Goal: Answer question/provide support

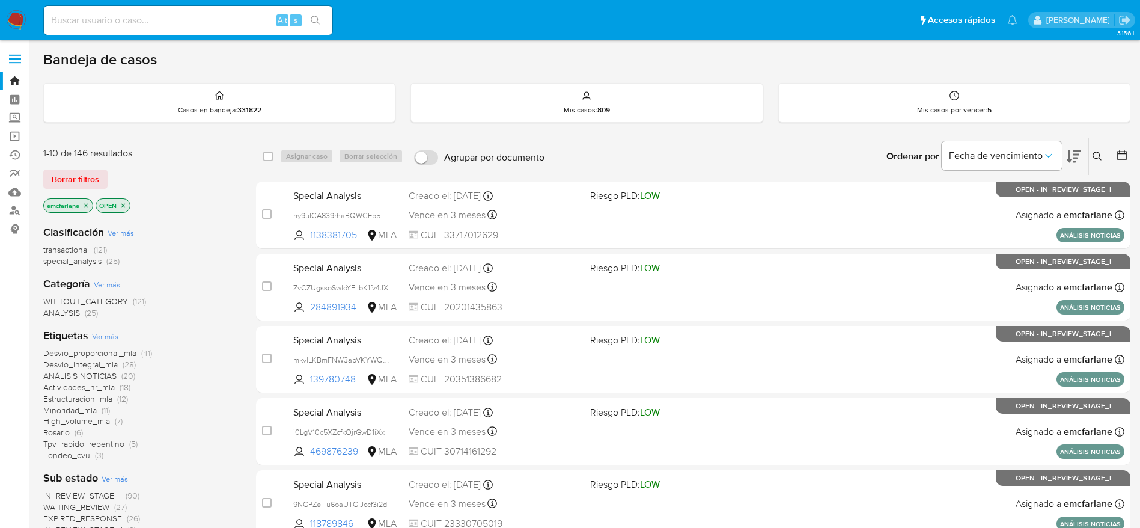
click at [225, 21] on input at bounding box center [188, 21] width 288 height 16
paste input "vg8NTh62e7MFgTxpNxqngpi8"
type input "vg8NTh62e7MFgTxpNxqngpi8"
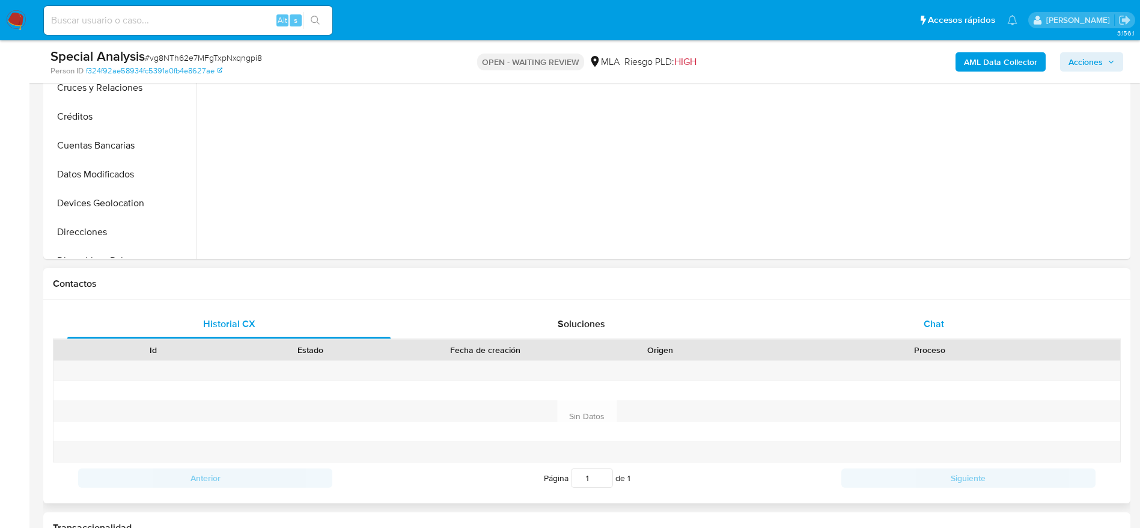
click at [935, 311] on div "Chat" at bounding box center [933, 323] width 323 height 29
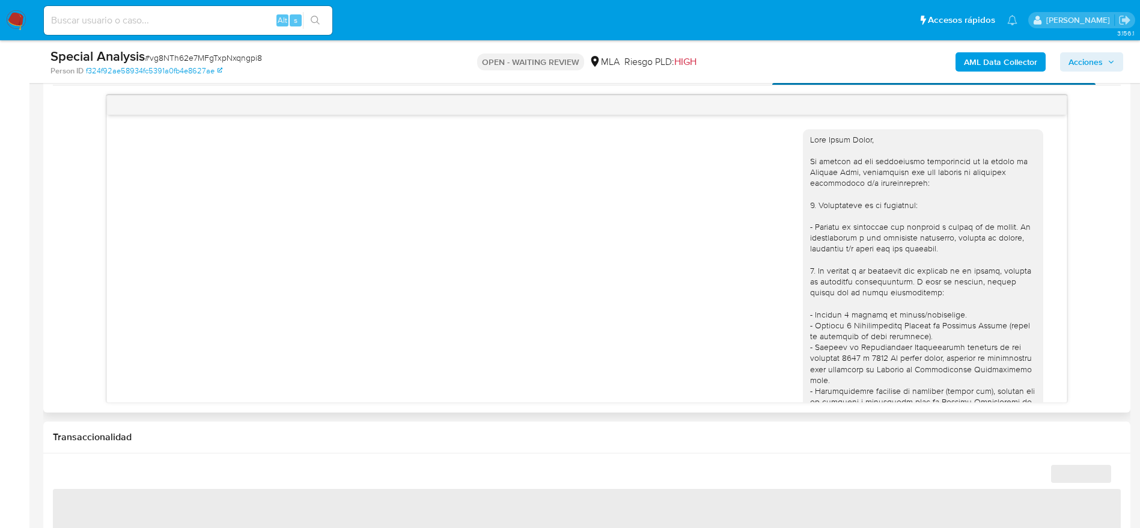
scroll to position [631, 0]
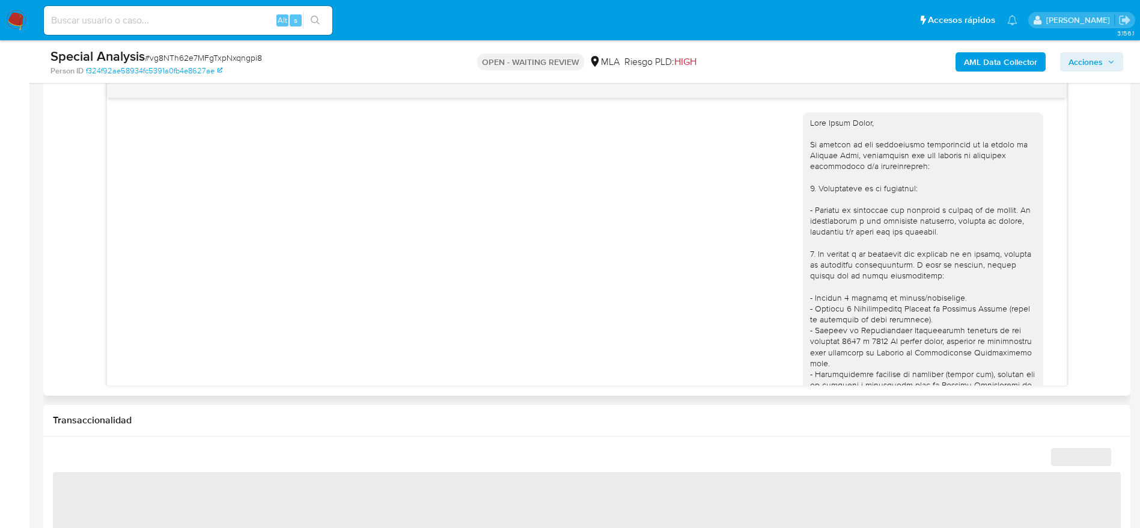
select select "10"
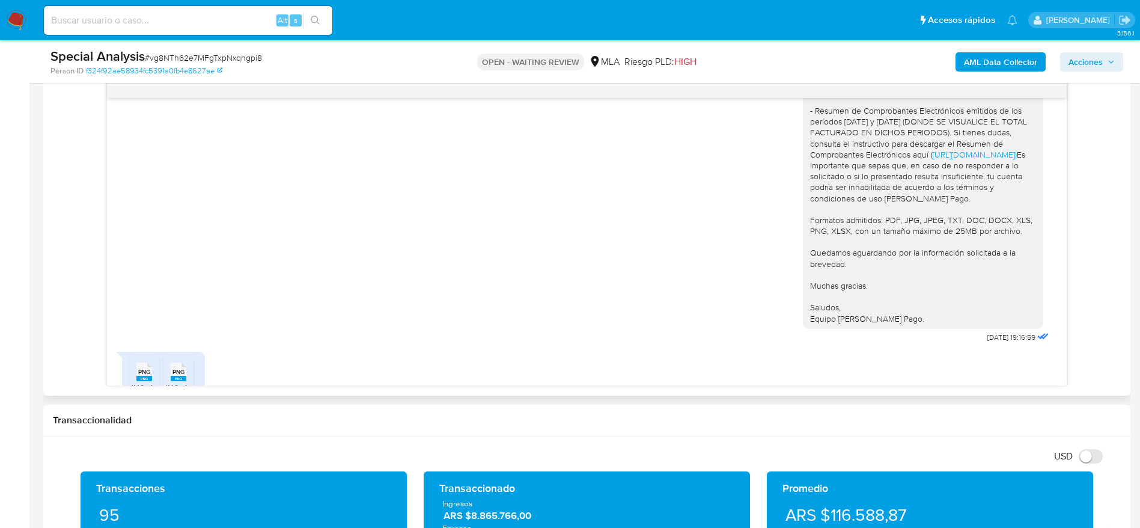
scroll to position [1418, 0]
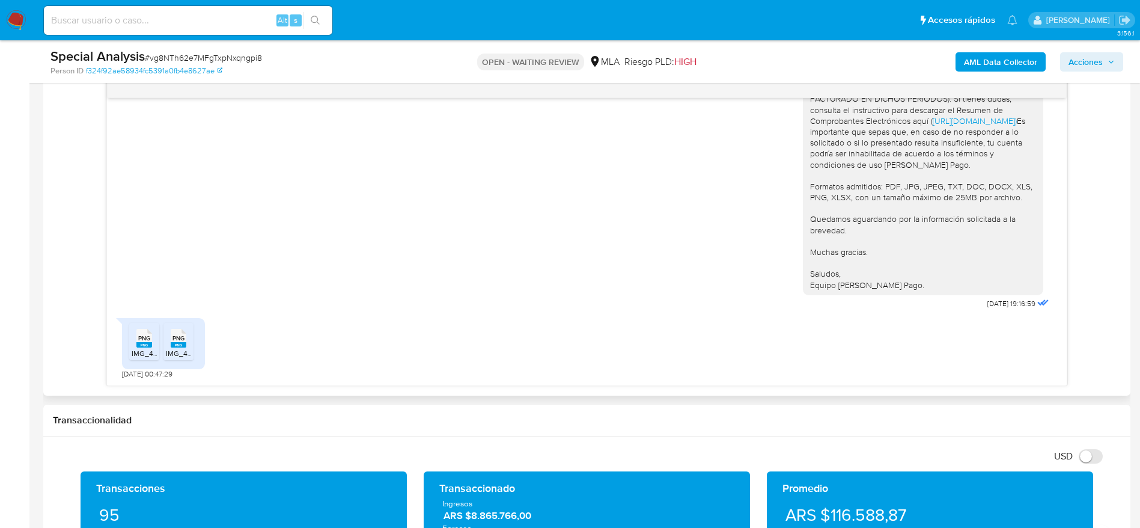
click at [136, 348] on li "PNG PNG IMG_4016.png" at bounding box center [144, 341] width 30 height 37
click at [186, 347] on div "PNG PNG" at bounding box center [178, 336] width 25 height 23
click at [166, 62] on span "# vg8NTh62e7MFgTxpNxqngpi8" at bounding box center [203, 58] width 117 height 12
copy span "vg8NTh62e7MFgTxpNxqngpi8"
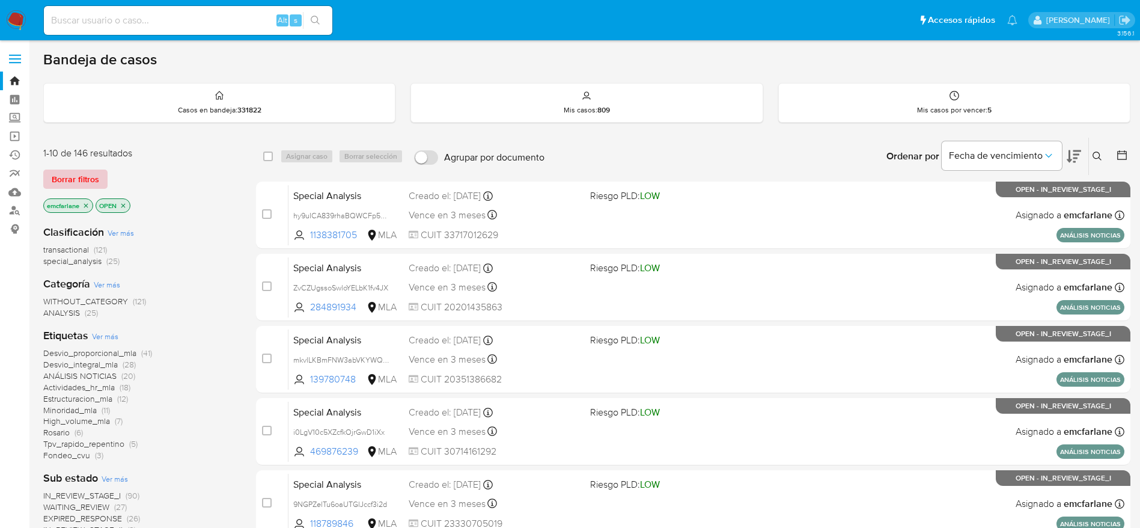
click at [73, 172] on span "Borrar filtros" at bounding box center [75, 179] width 47 height 17
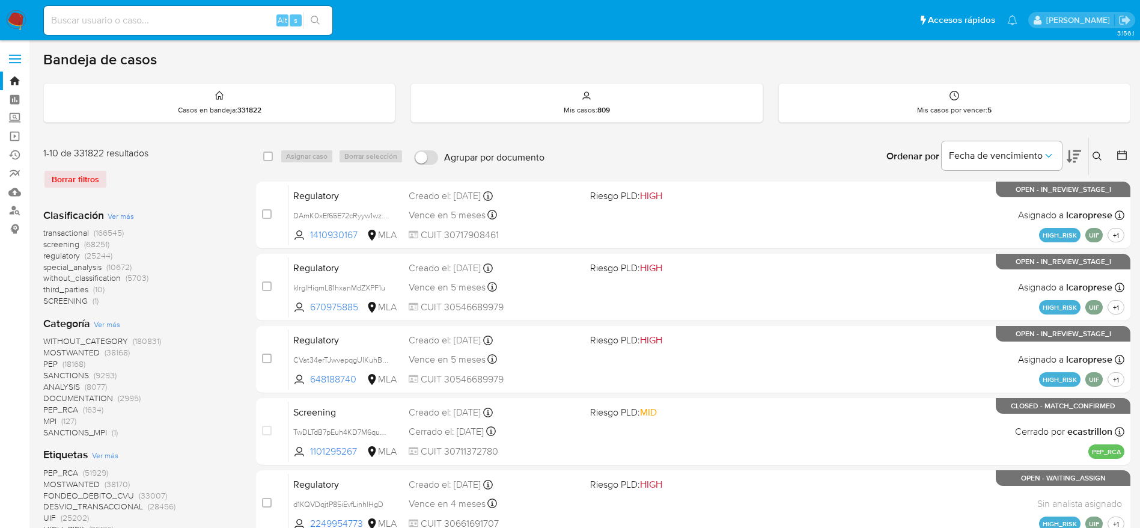
click at [1094, 151] on icon at bounding box center [1097, 156] width 10 height 10
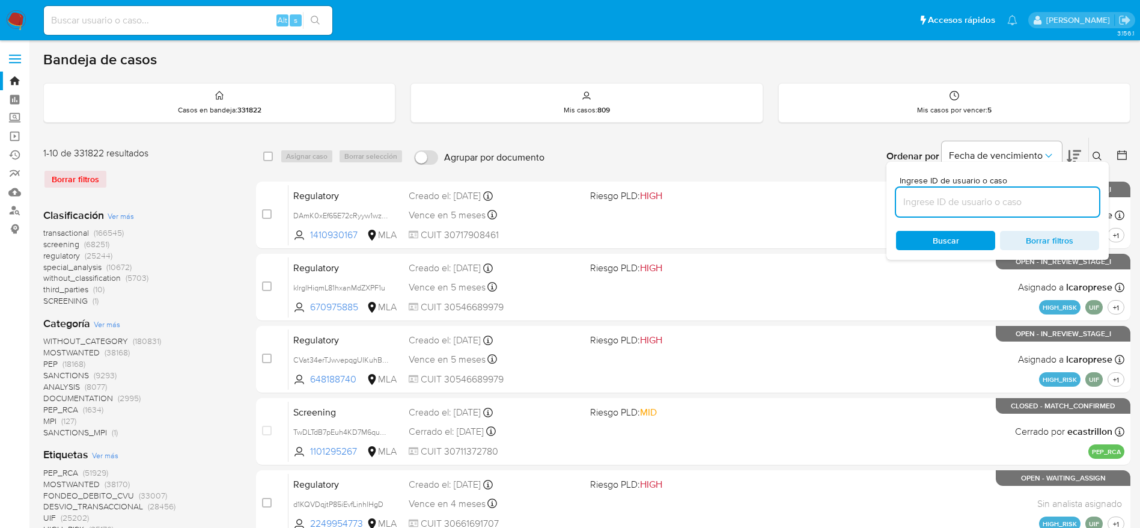
click at [930, 198] on input at bounding box center [997, 202] width 203 height 16
type input "vg8NTh62e7MFgTxpNxqngpi8"
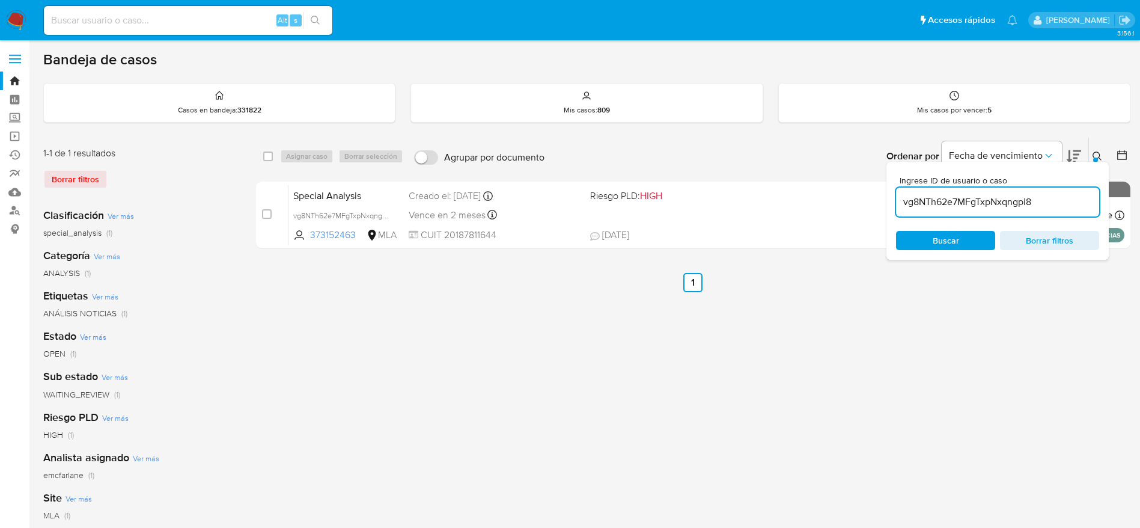
click at [268, 157] on input "checkbox" at bounding box center [268, 156] width 10 height 10
checkbox input "true"
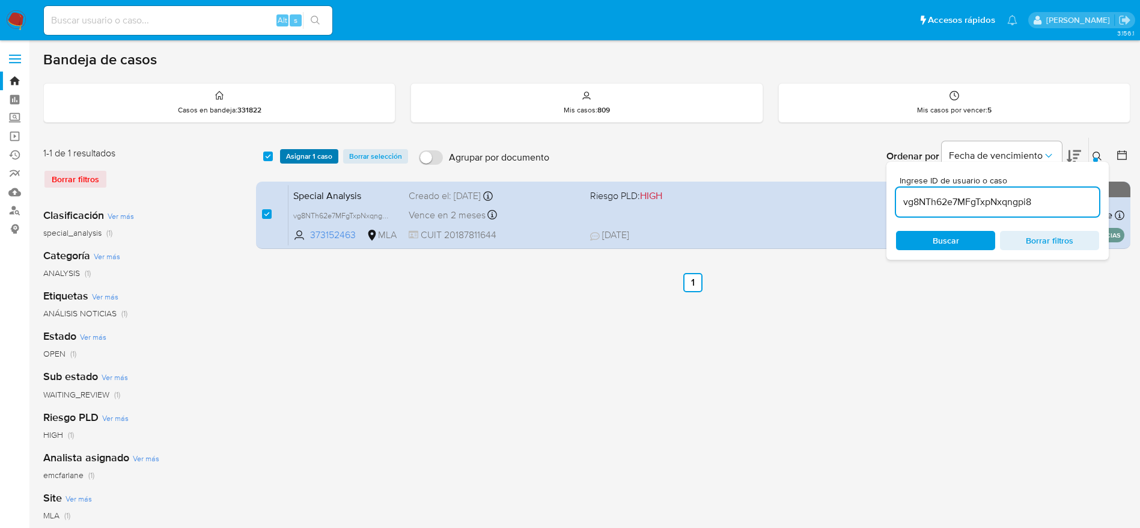
click at [296, 160] on span "Asignar 1 caso" at bounding box center [309, 156] width 46 height 12
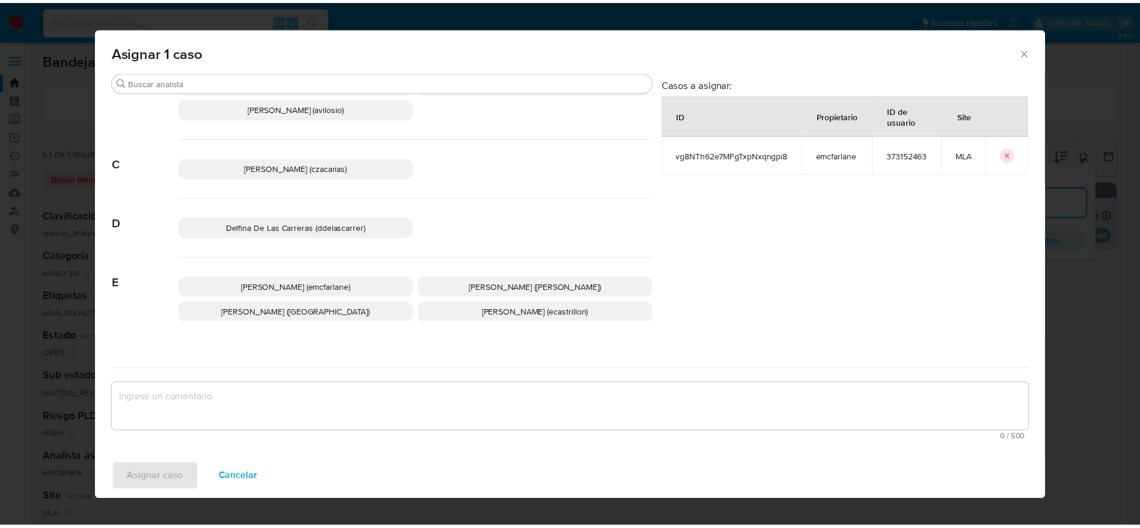
scroll to position [90, 0]
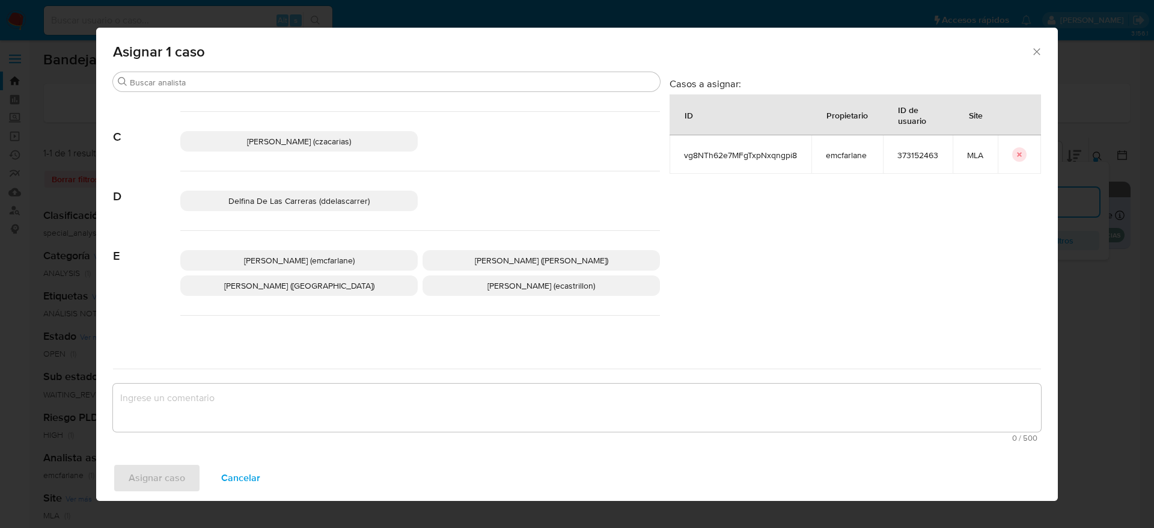
click at [318, 263] on span "Elaine Mc Farlane (emcfarlane)" at bounding box center [299, 260] width 111 height 12
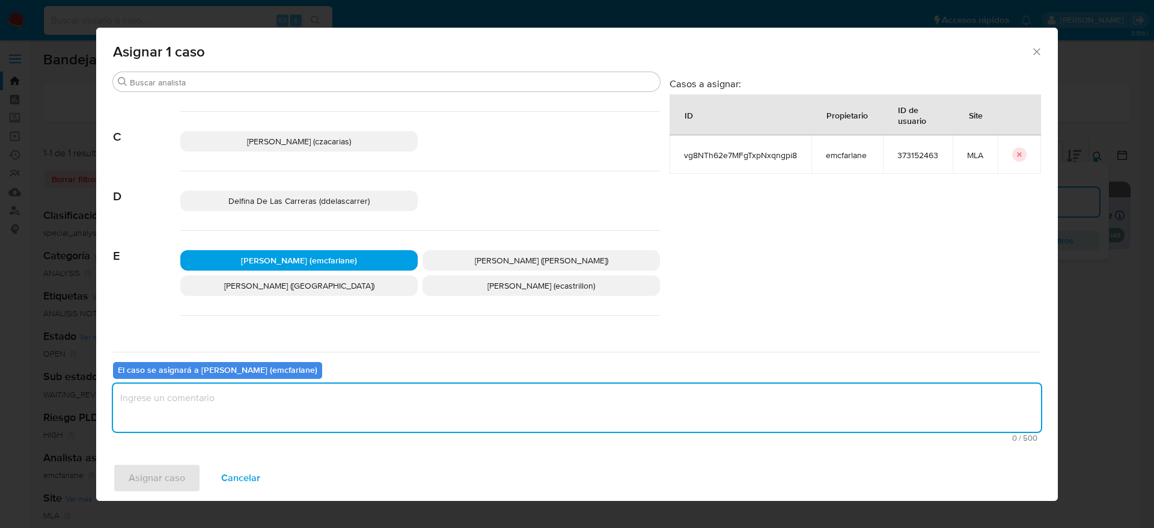
drag, startPoint x: 252, startPoint y: 425, endPoint x: 252, endPoint y: 416, distance: 9.6
click at [251, 425] on textarea "assign-modal" at bounding box center [577, 407] width 928 height 48
click at [163, 479] on span "Asignar caso" at bounding box center [157, 477] width 56 height 26
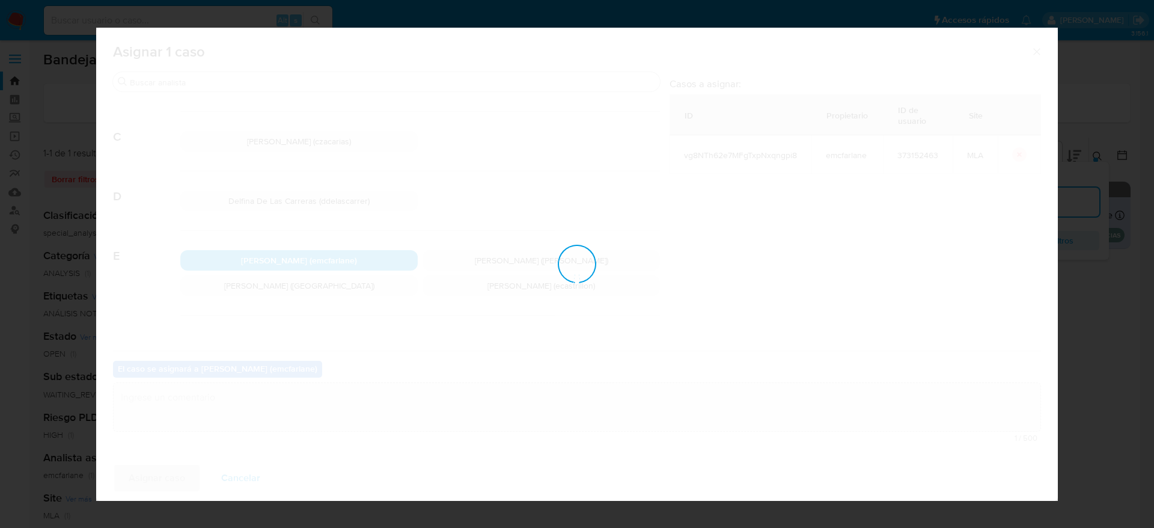
checkbox input "false"
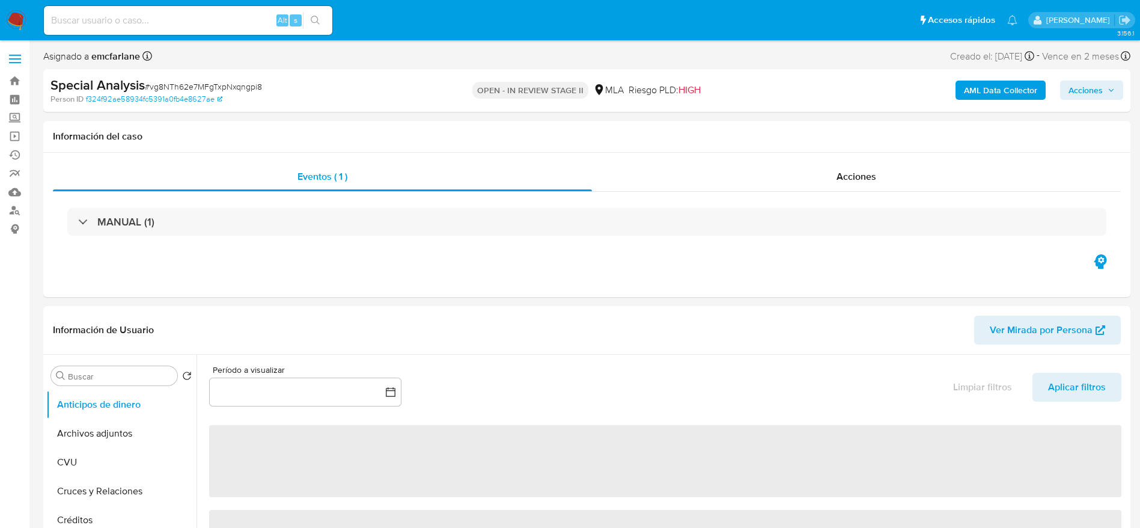
click at [1094, 90] on span "Acciones" at bounding box center [1085, 90] width 34 height 19
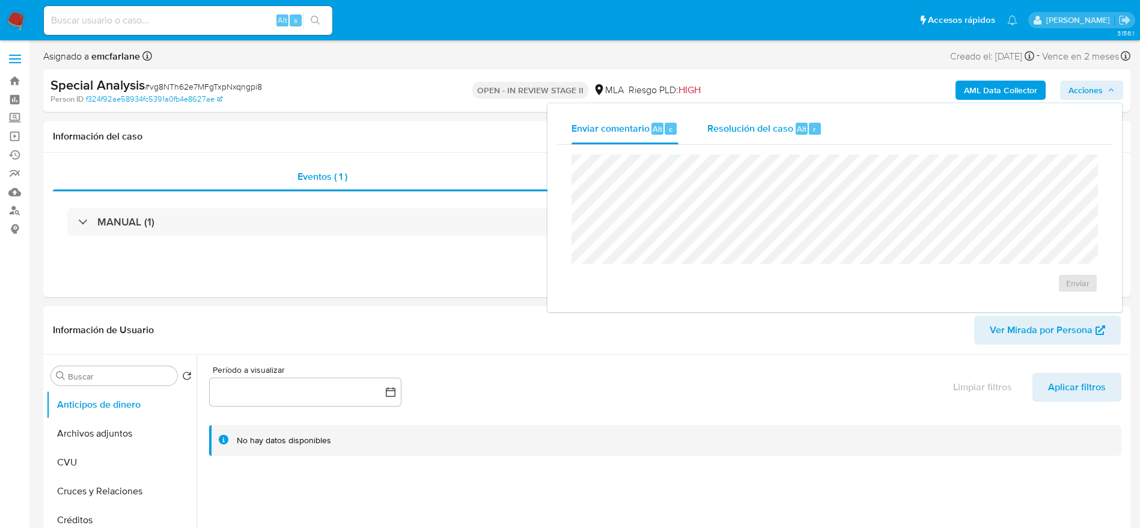
select select "10"
drag, startPoint x: 788, startPoint y: 130, endPoint x: 792, endPoint y: 142, distance: 12.5
click at [788, 131] on span "Resolución del caso" at bounding box center [750, 128] width 86 height 14
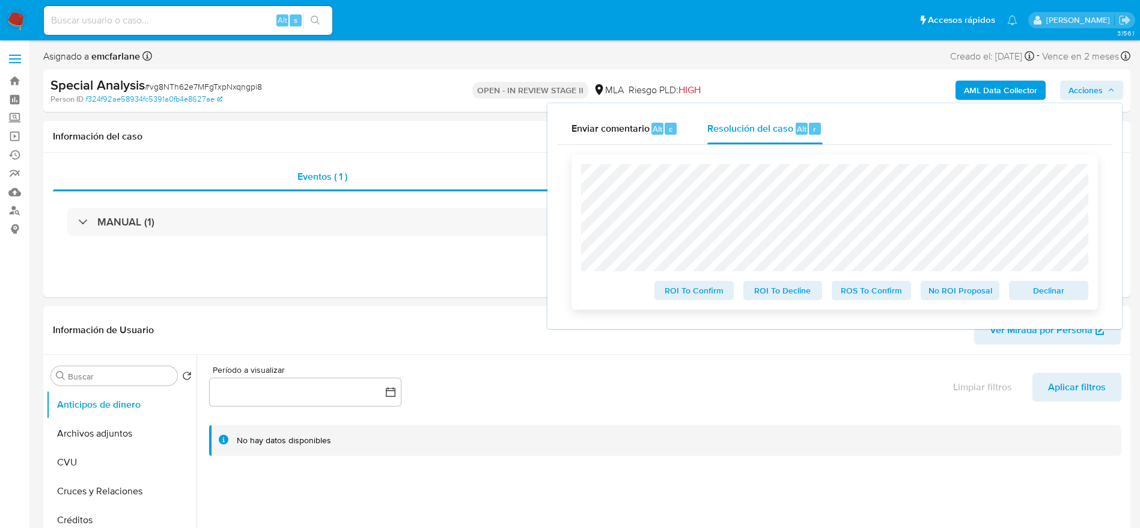
click at [1038, 292] on span "Declinar" at bounding box center [1048, 290] width 62 height 17
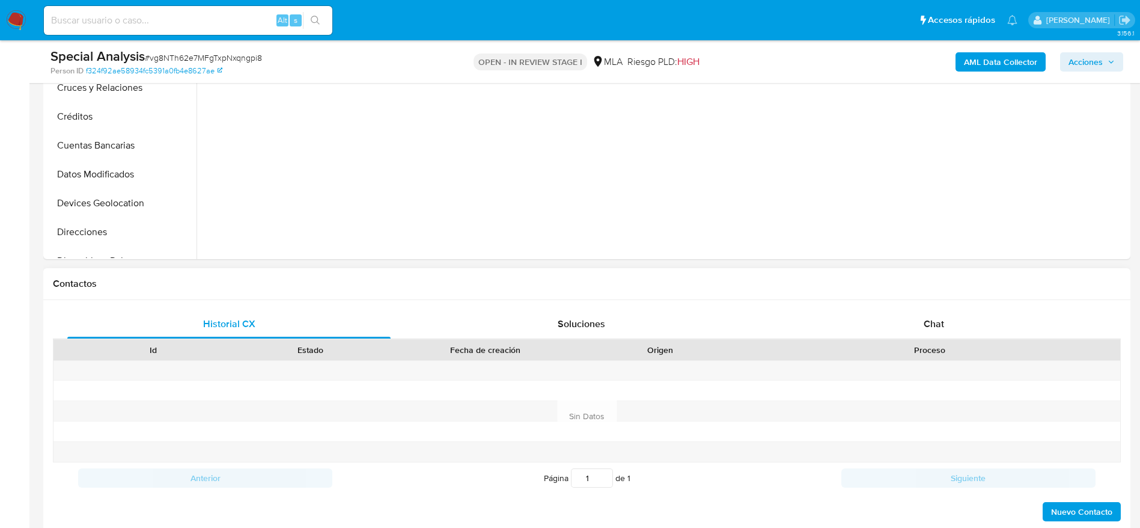
select select "10"
click at [943, 309] on div "Chat" at bounding box center [933, 323] width 323 height 29
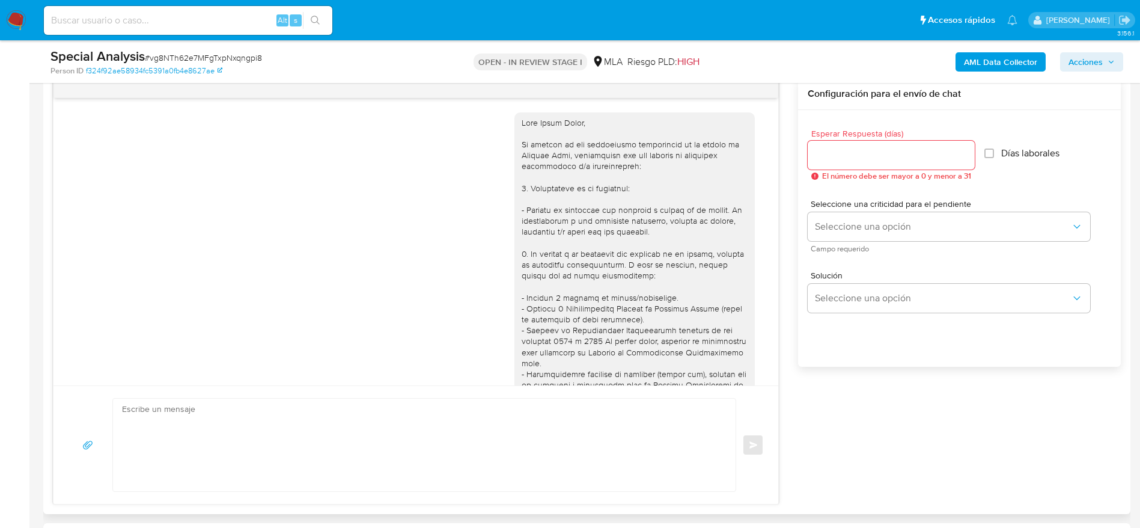
scroll to position [1418, 0]
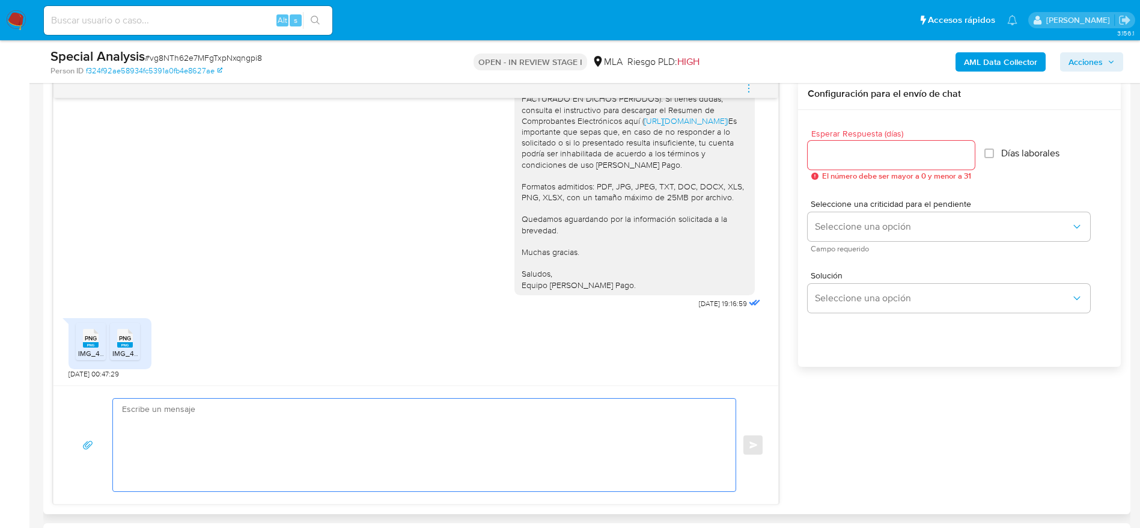
click at [204, 458] on textarea at bounding box center [421, 444] width 598 height 93
paste textarea "Lore Ipsum Dolor, Sitame consect adi el seddoeius. Te incidid ut lab etdolorema…"
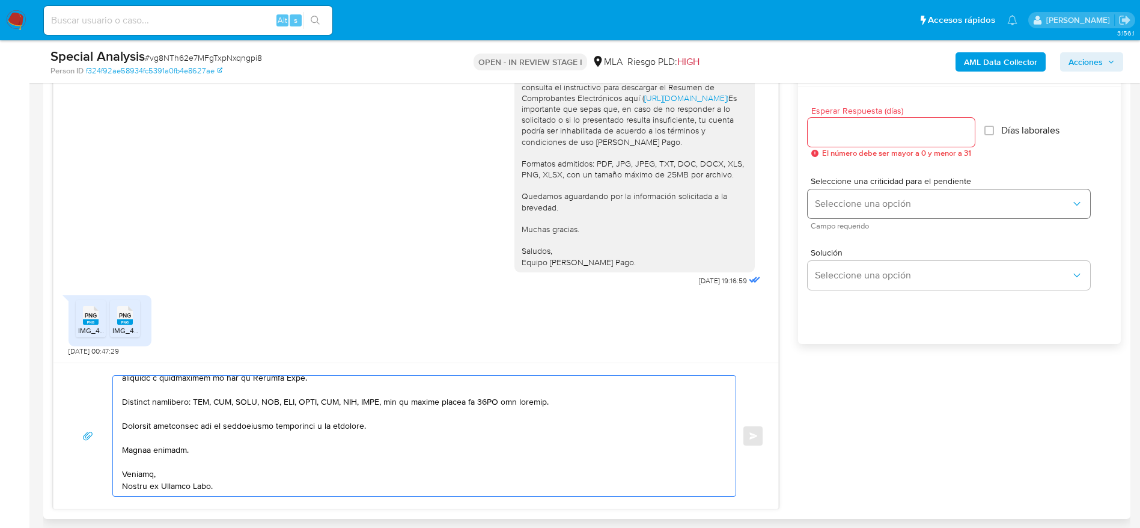
scroll to position [631, 0]
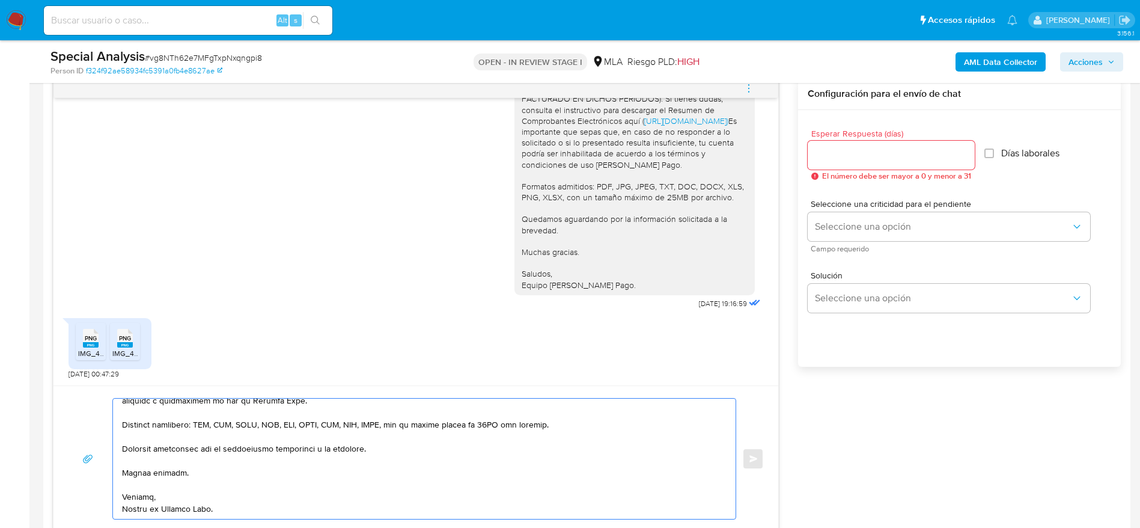
type textarea "Hola Nizar Esper, Muchas gracias por tu respuesta. En función de las operacione…"
click at [842, 153] on input "Esperar Respuesta (días)" at bounding box center [890, 155] width 167 height 16
type input "1"
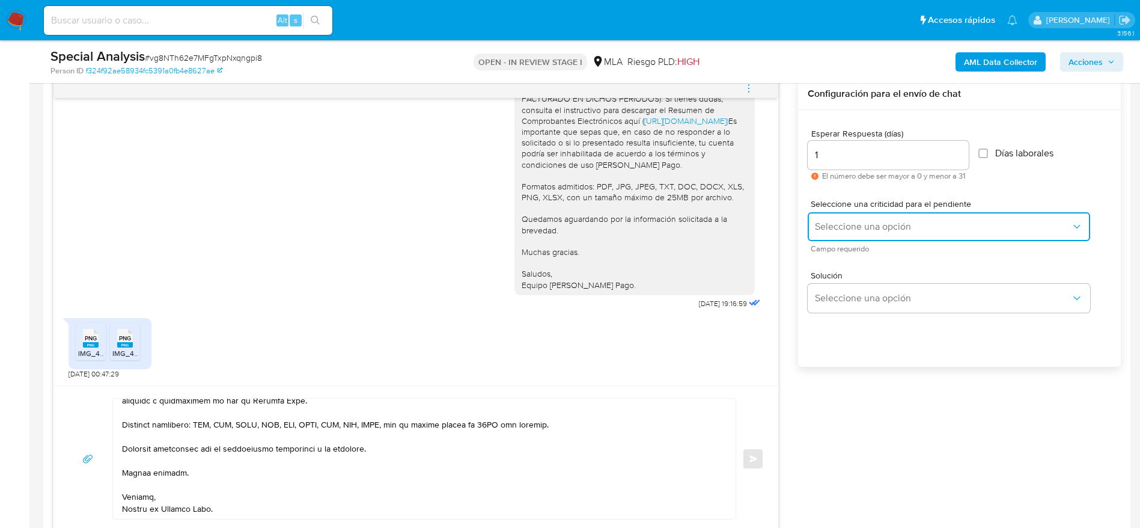
click at [851, 217] on button "Seleccione una opción" at bounding box center [948, 226] width 282 height 29
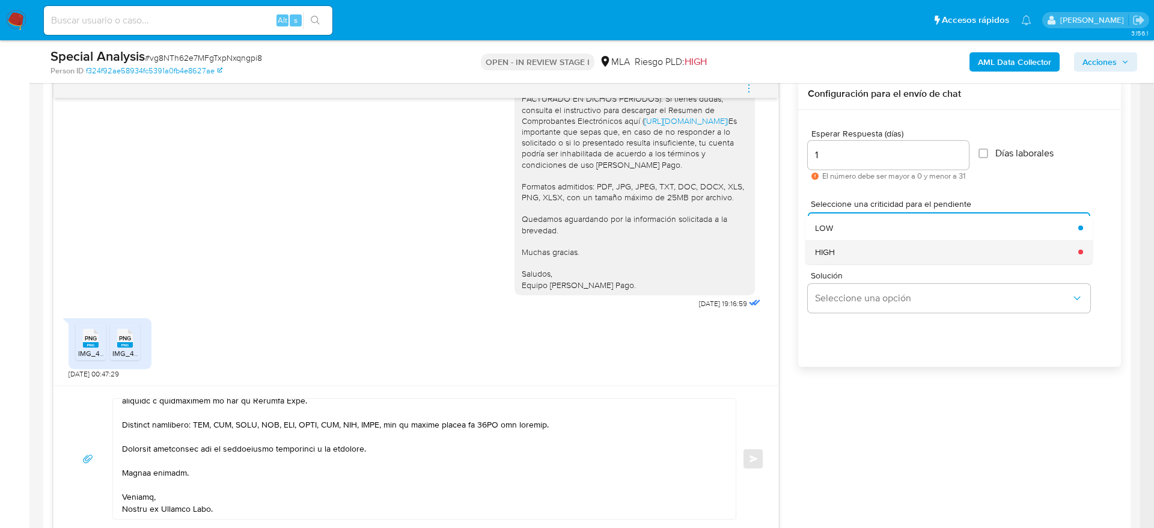
click at [847, 254] on div "HIGH" at bounding box center [943, 252] width 256 height 24
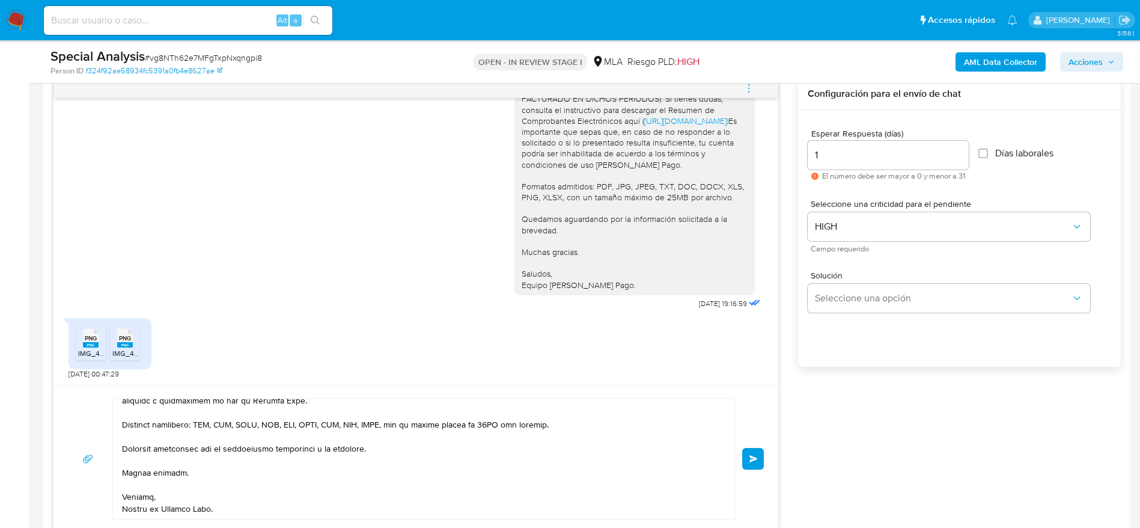
click at [752, 458] on span "Enviar" at bounding box center [753, 458] width 8 height 7
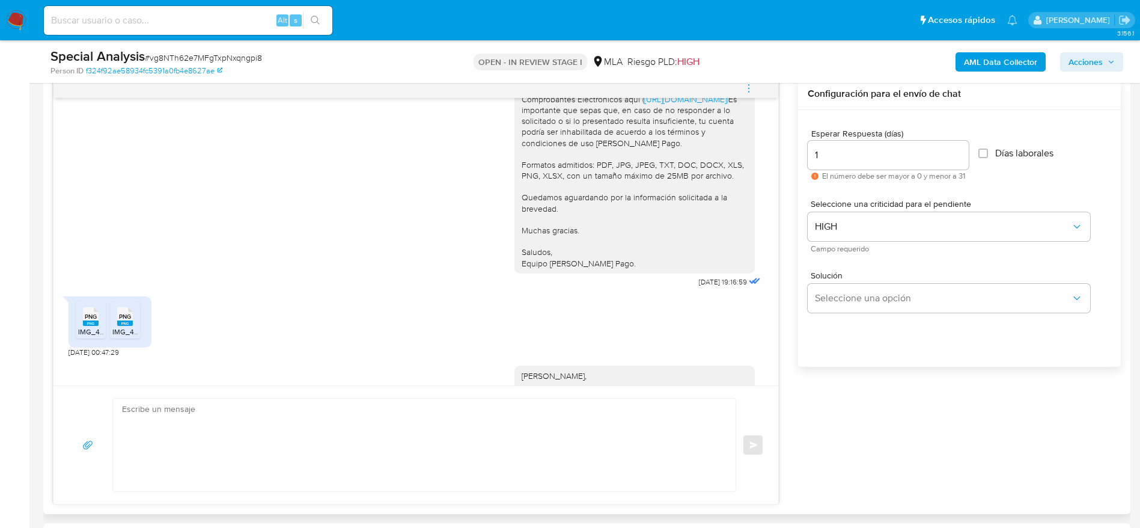
scroll to position [0, 0]
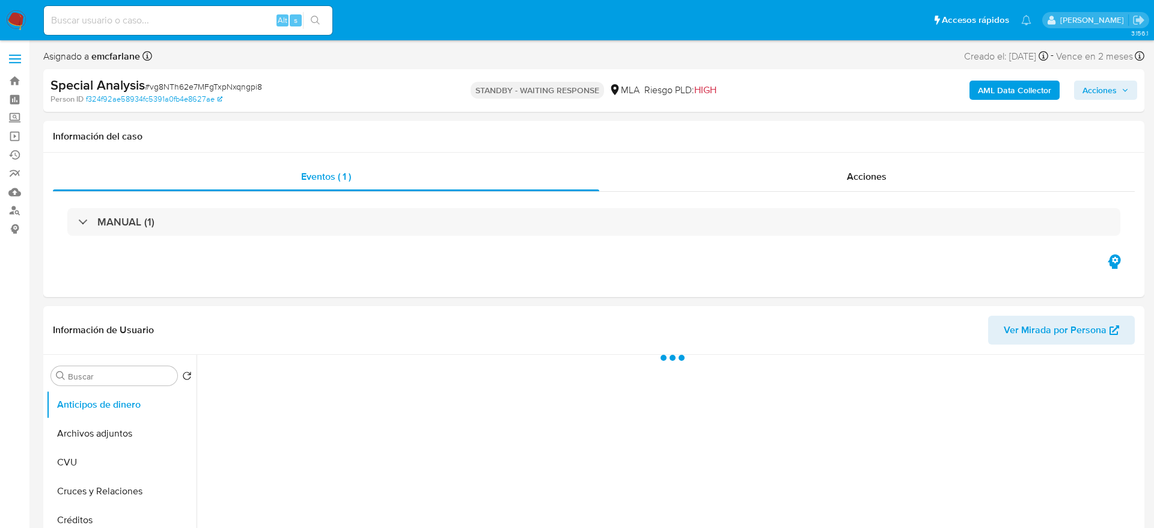
select select "10"
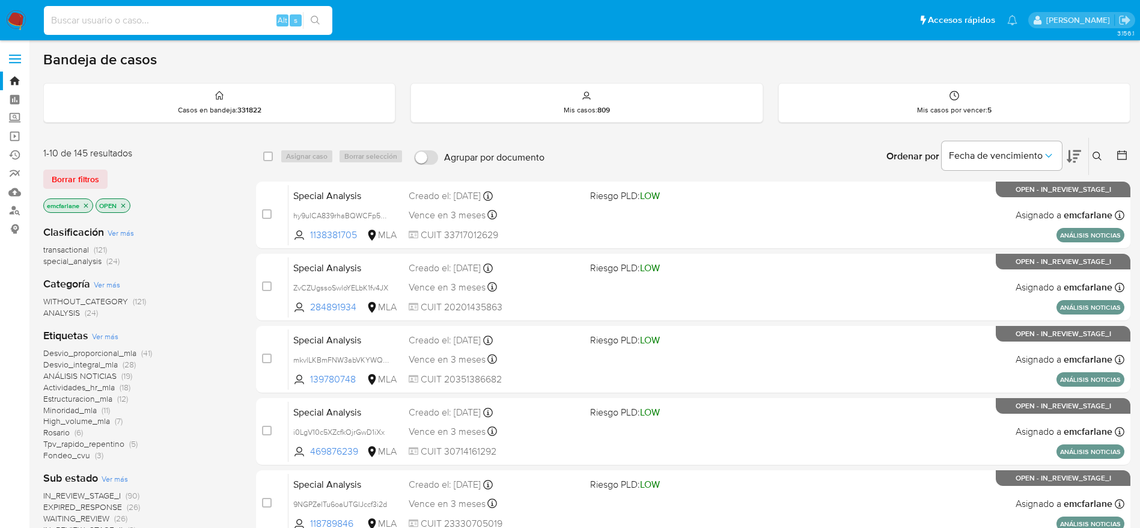
click at [140, 25] on input at bounding box center [188, 21] width 288 height 16
paste input "566253000"
type input "566253000"
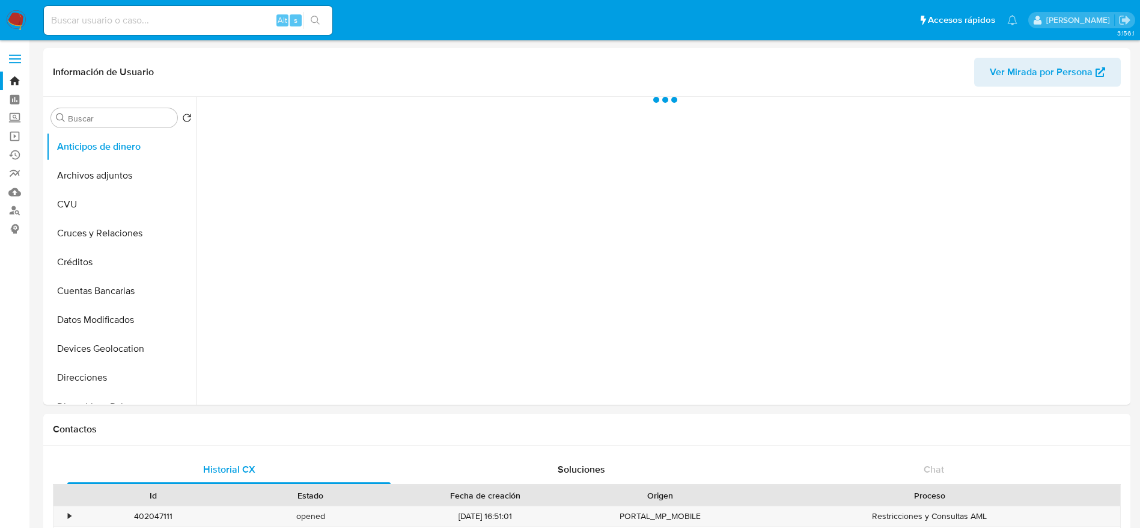
select select "10"
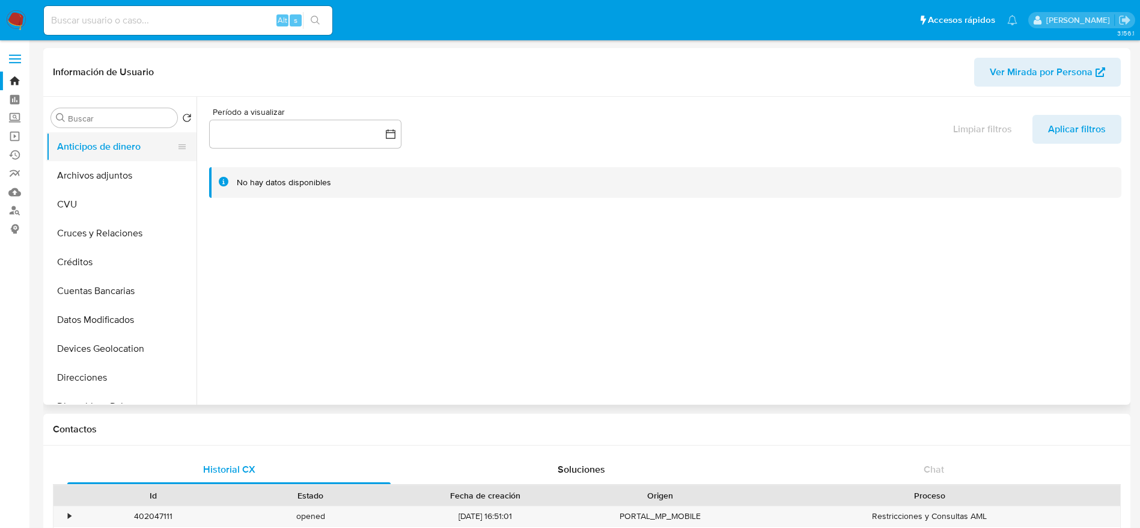
click at [93, 157] on button "Anticipos de dinero" at bounding box center [116, 146] width 141 height 29
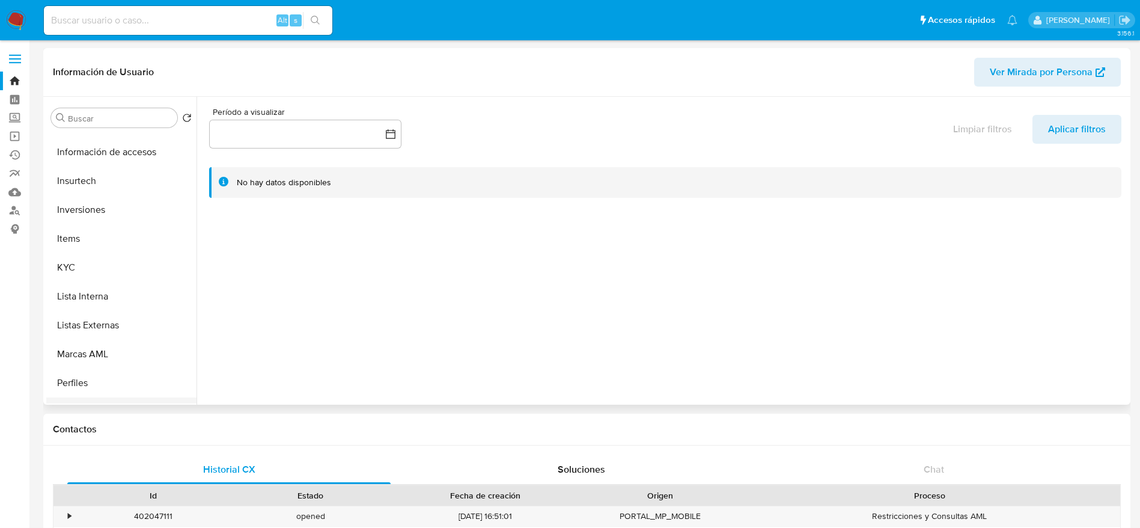
scroll to position [541, 0]
click at [78, 204] on button "KYC" at bounding box center [116, 211] width 141 height 29
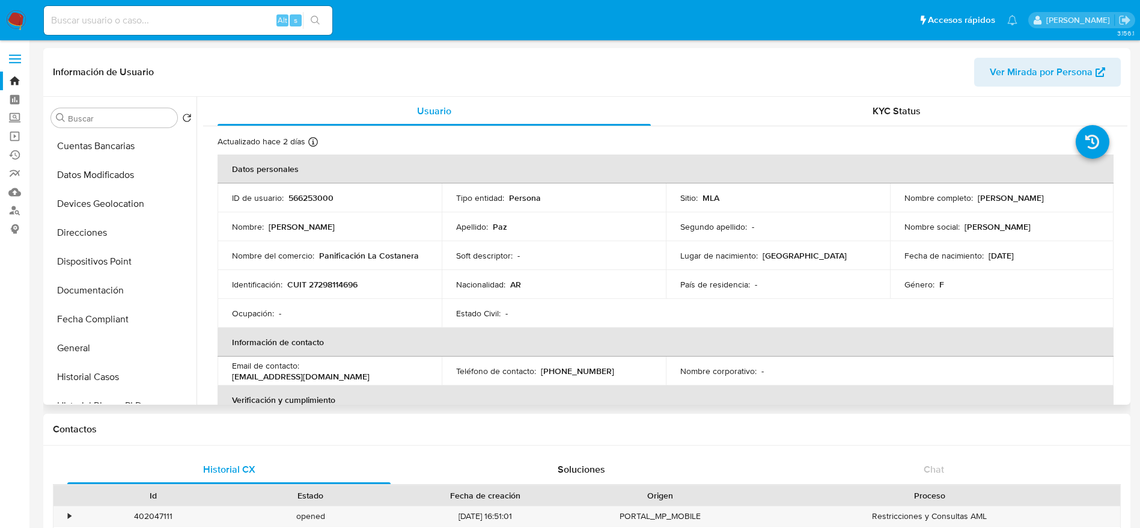
scroll to position [0, 0]
click at [95, 185] on button "Archivos adjuntos" at bounding box center [116, 175] width 141 height 29
